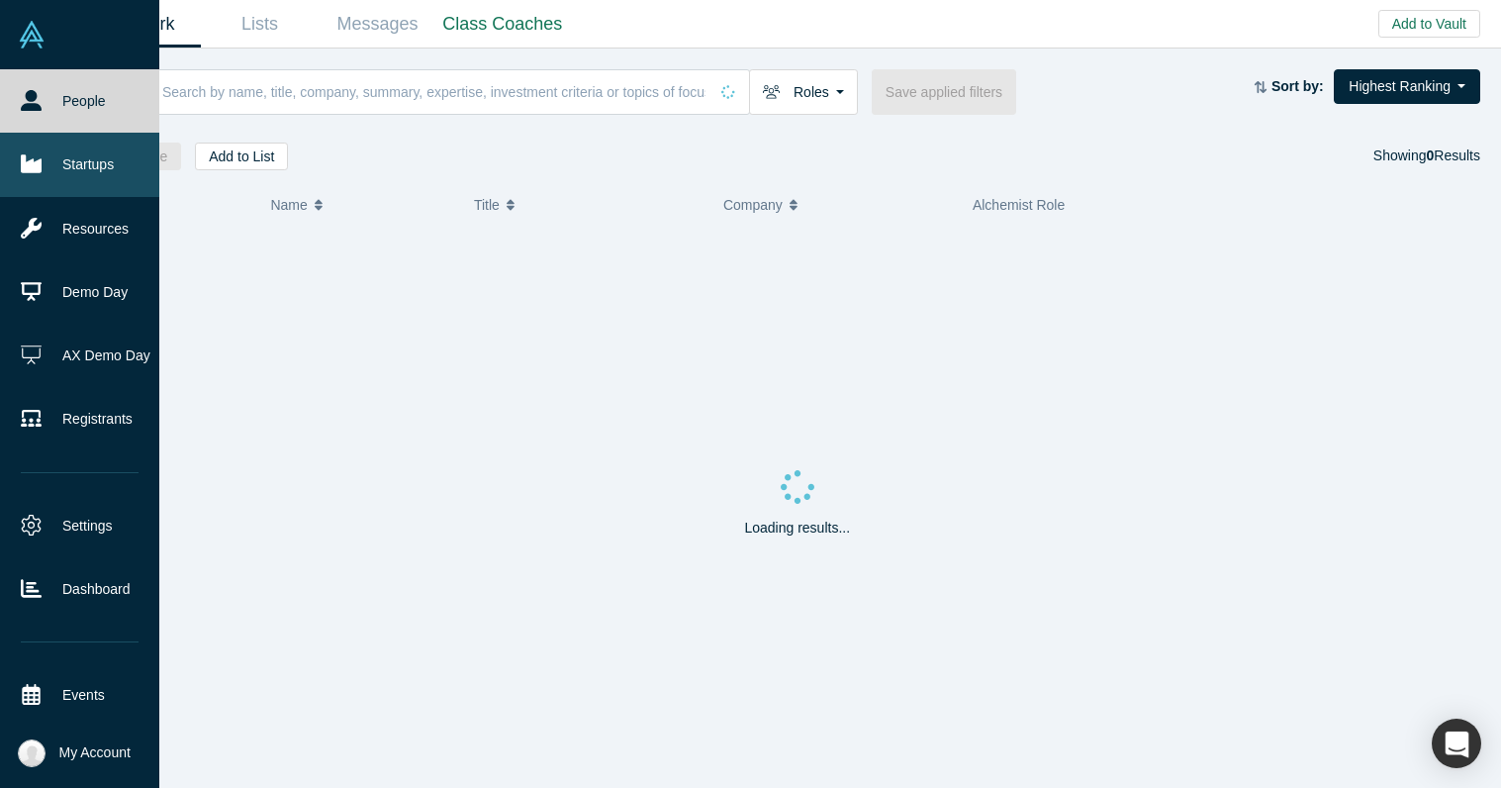
click at [30, 154] on icon at bounding box center [31, 163] width 21 height 21
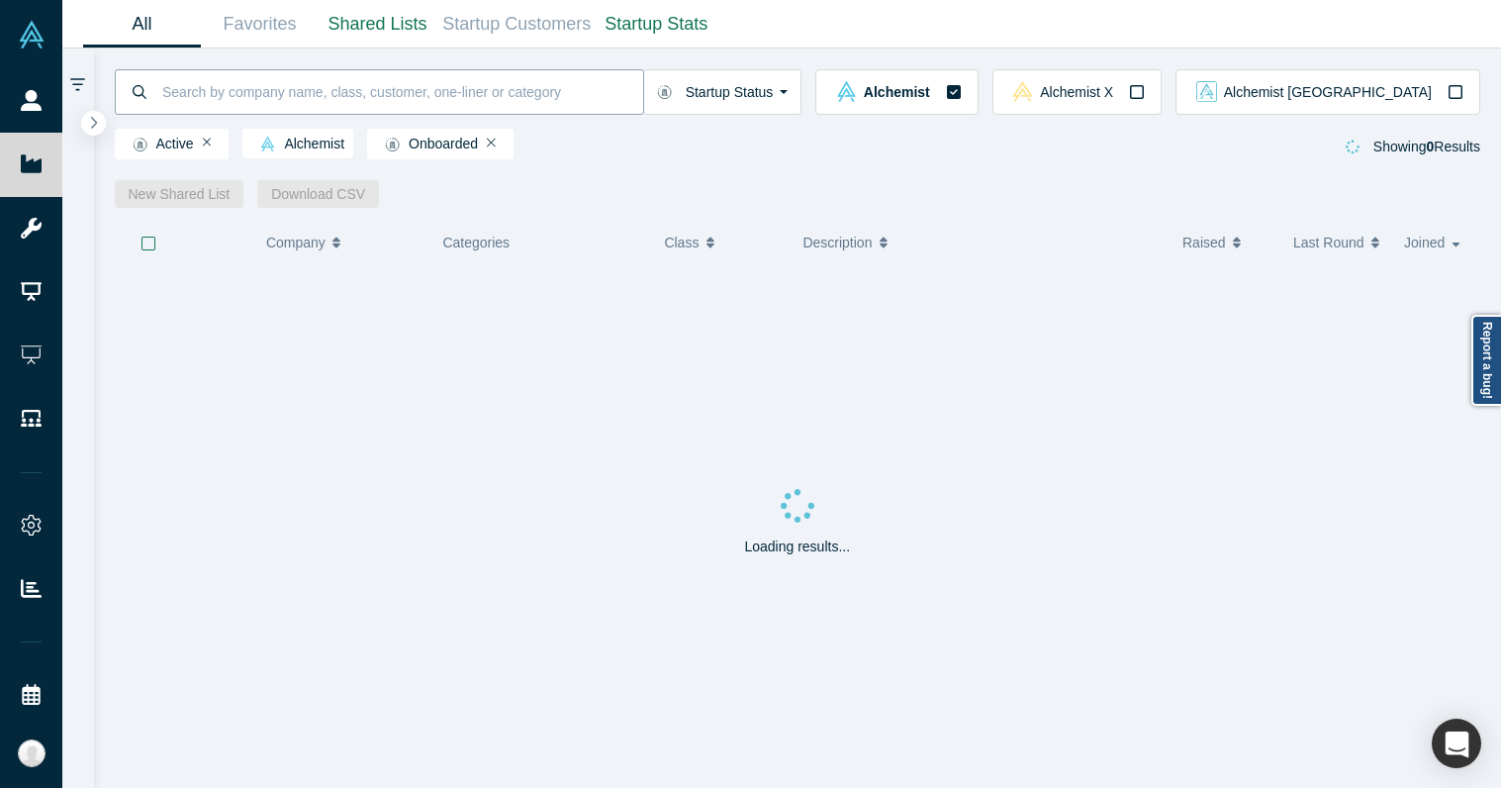
click at [252, 94] on input at bounding box center [401, 91] width 483 height 47
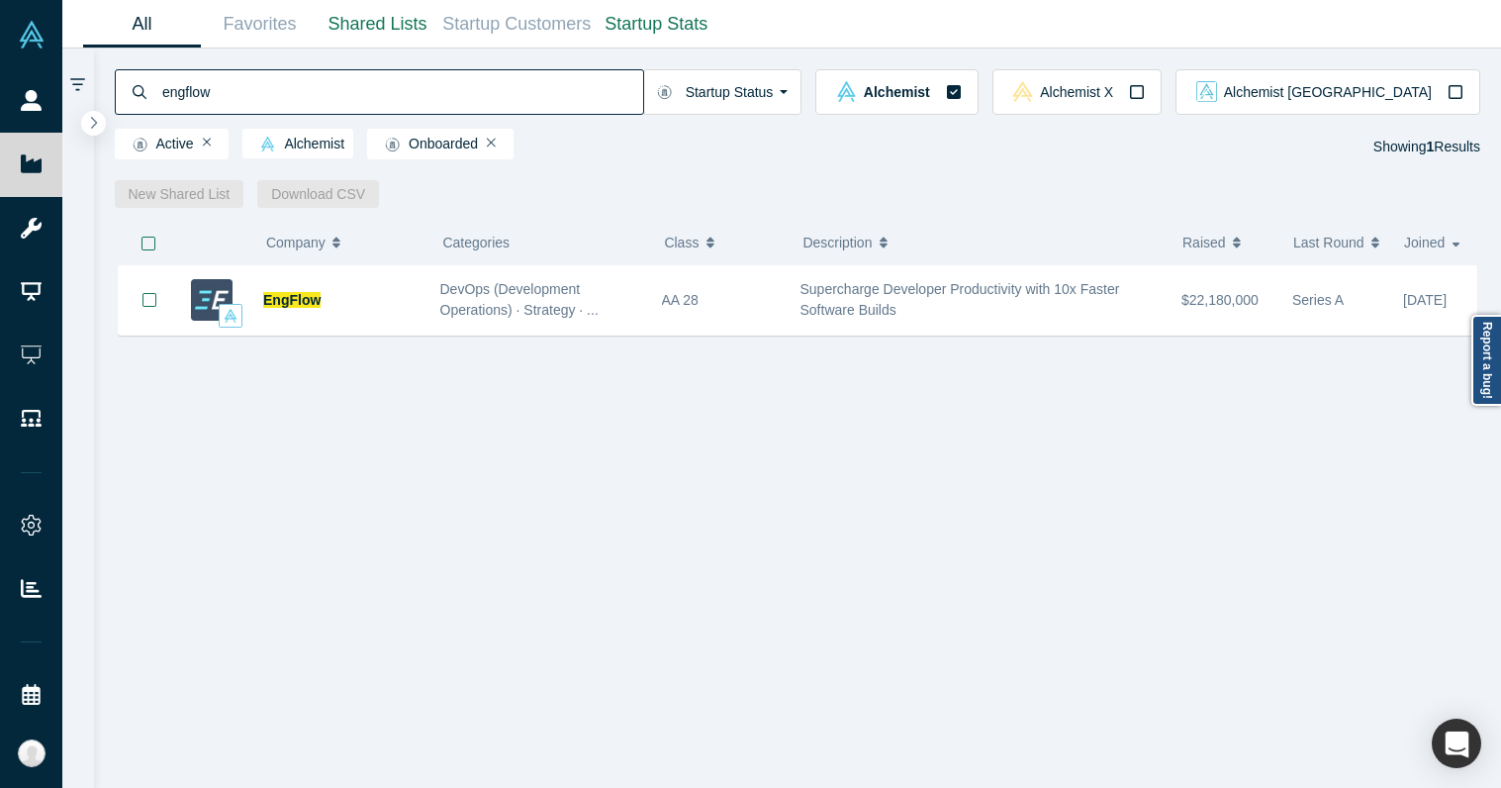
click at [256, 93] on input "engflow" at bounding box center [401, 91] width 483 height 47
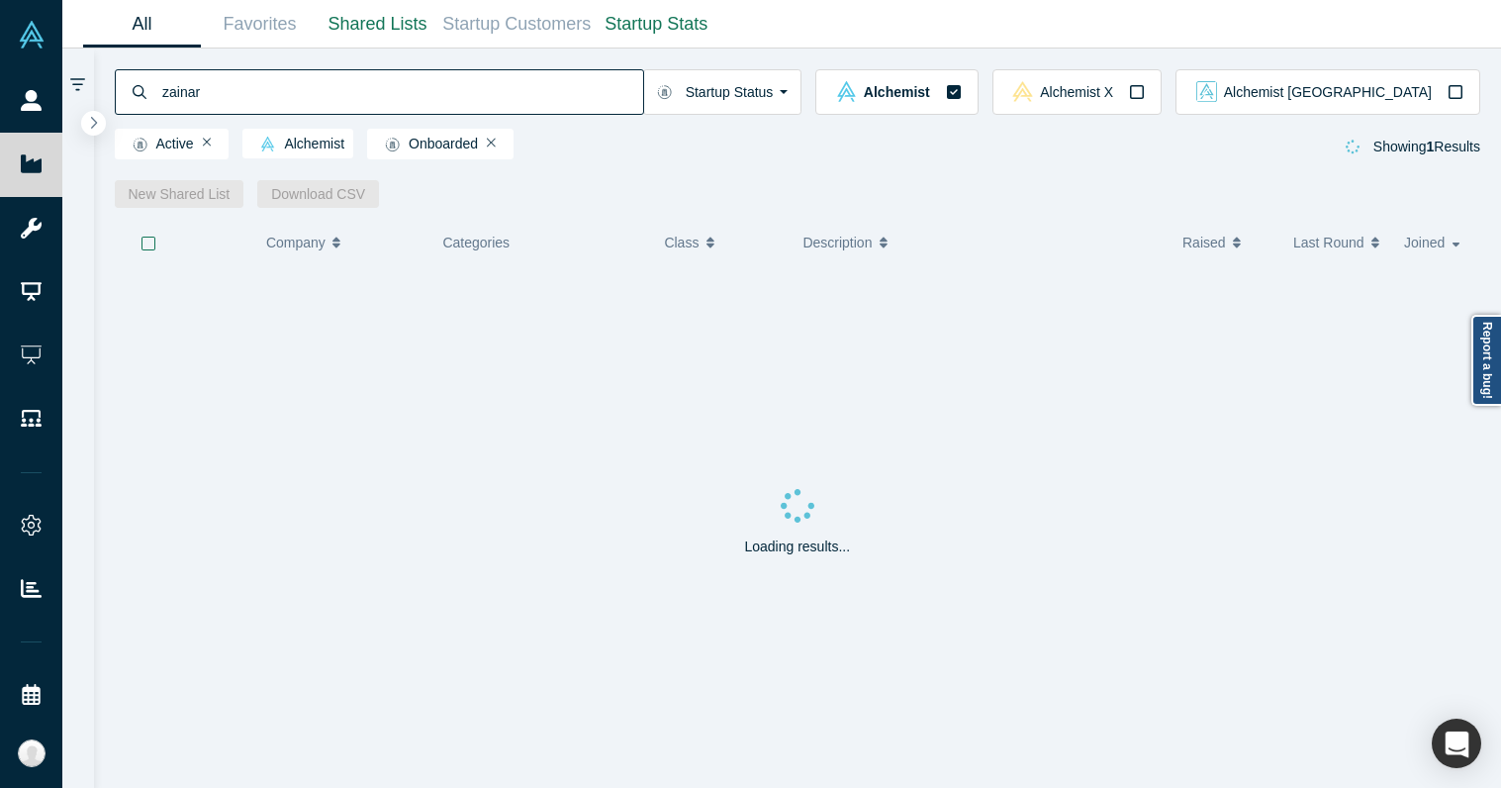
type input "zainar"
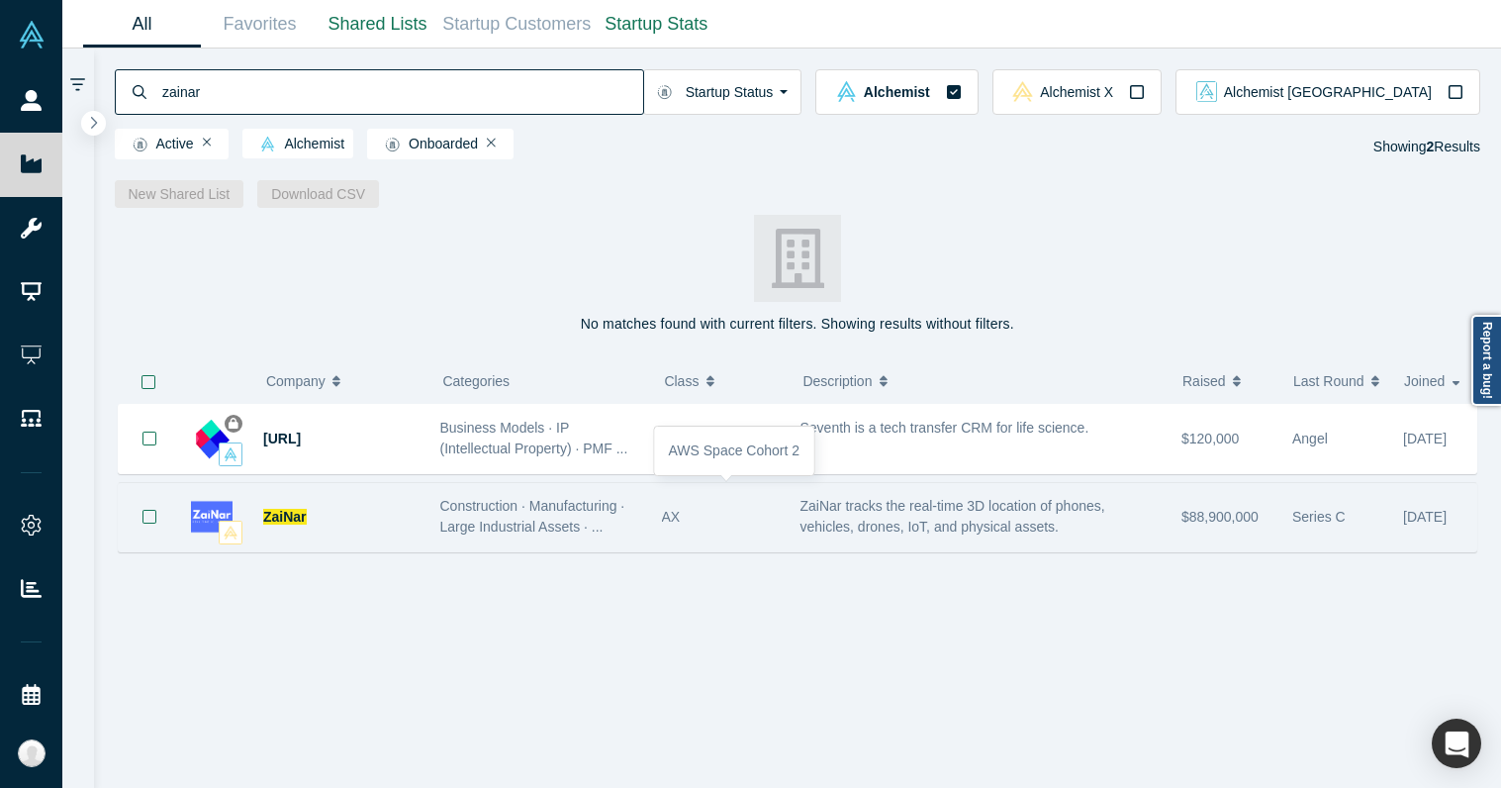
click at [688, 520] on div "AX" at bounding box center [721, 517] width 118 height 68
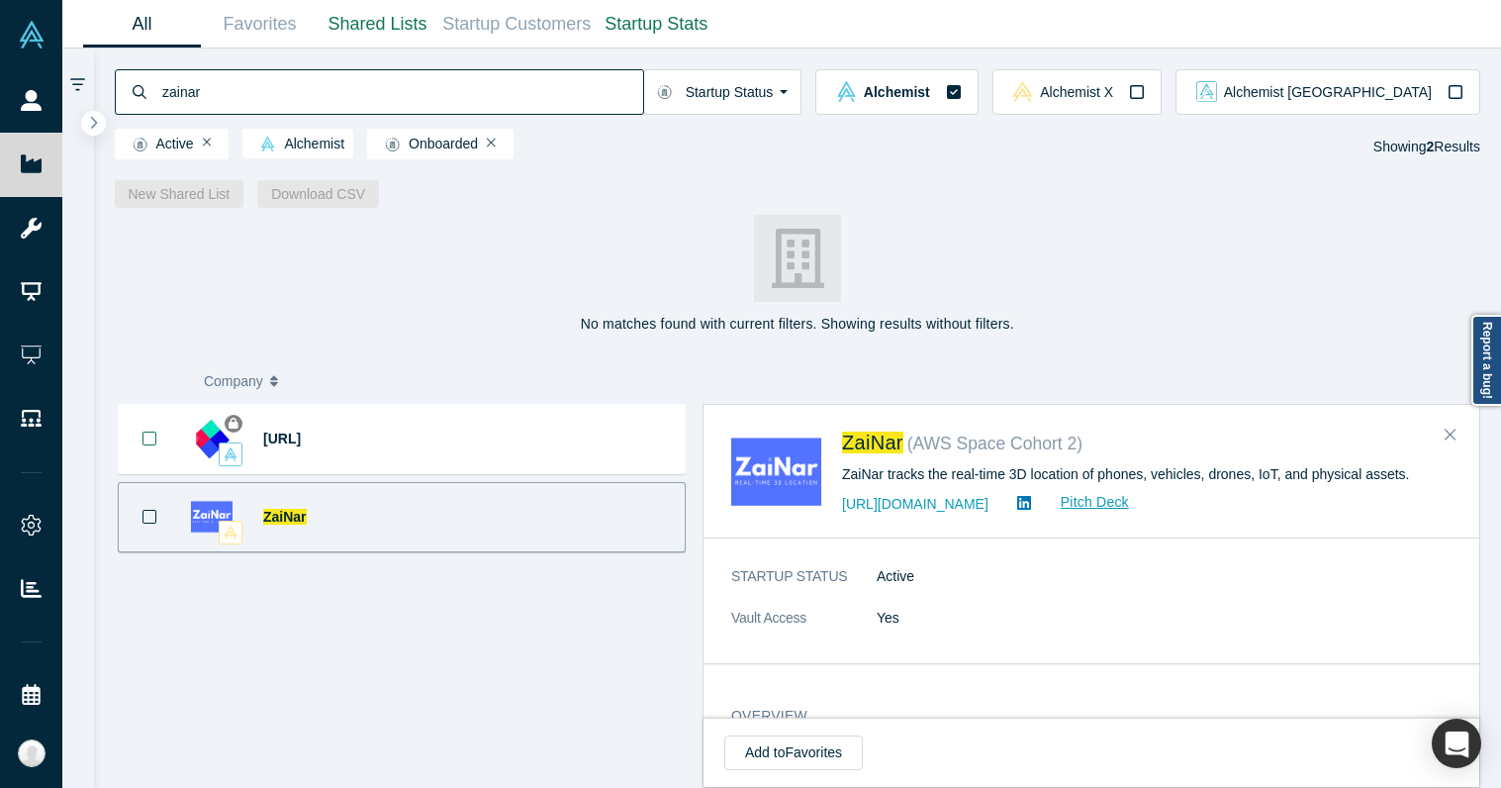
click at [1359, 242] on div "No matches found with current filters. Showing results without filters. ( 0 ) C…" at bounding box center [798, 498] width 1408 height 580
click at [609, 607] on div "[URL] Business Models · IP (Intellectual Property) · PMF ... Seventh is a tech …" at bounding box center [402, 596] width 575 height 384
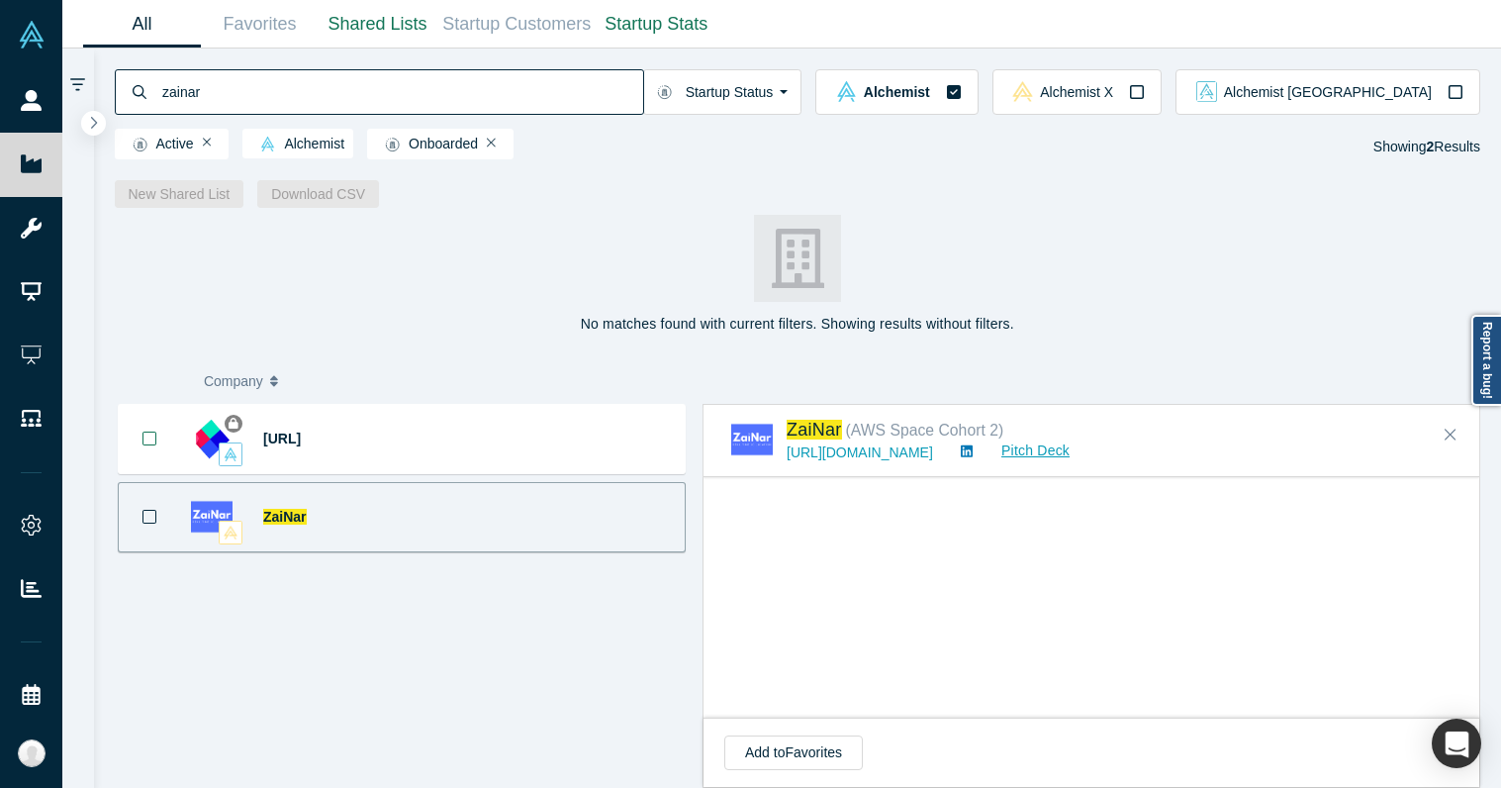
scroll to position [3227, 0]
